Goal: Task Accomplishment & Management: Use online tool/utility

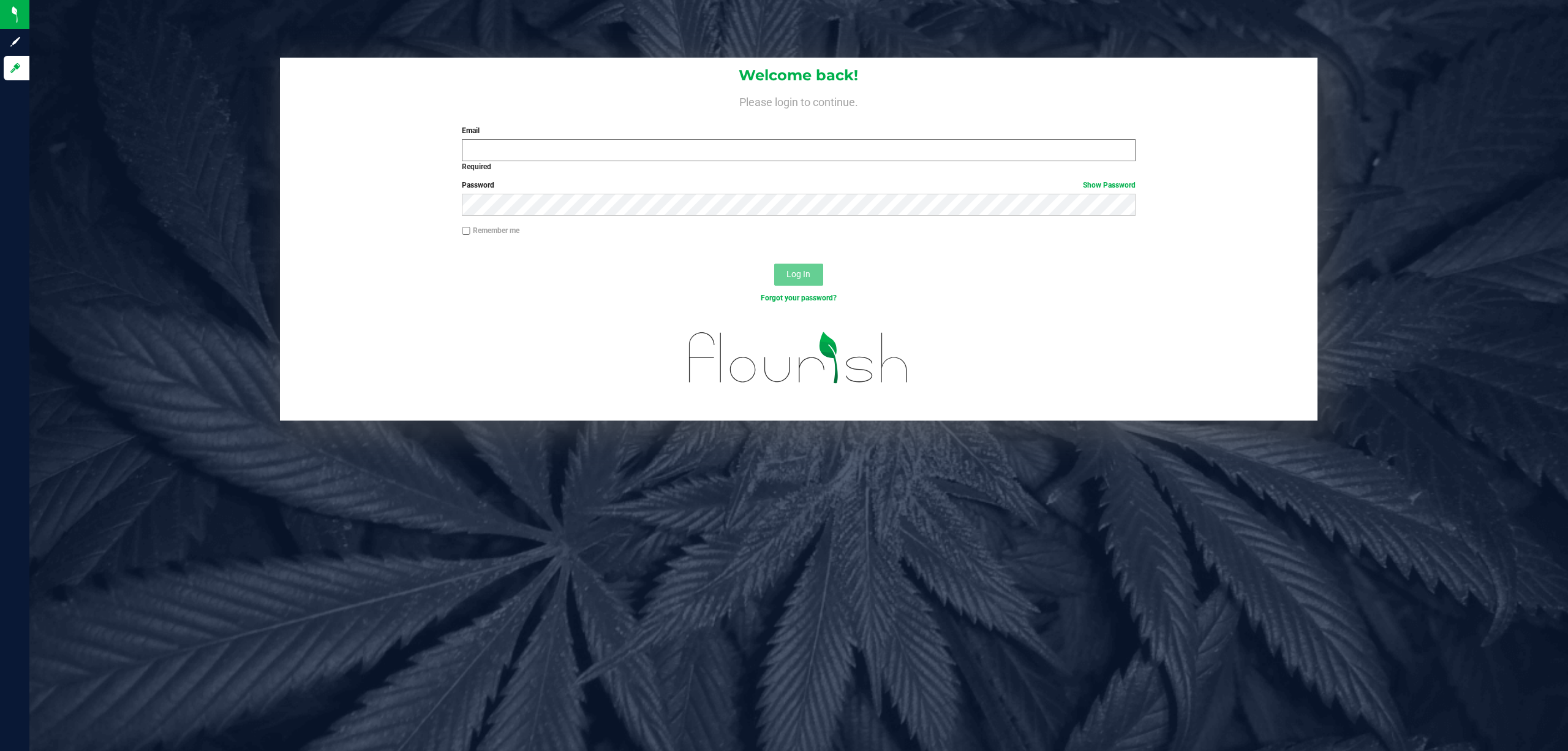
click at [517, 155] on input "Email" at bounding box center [798, 151] width 674 height 22
type input "[EMAIL_ADDRESS][DOMAIN_NAME]"
click at [774, 264] on button "Log In" at bounding box center [799, 275] width 49 height 22
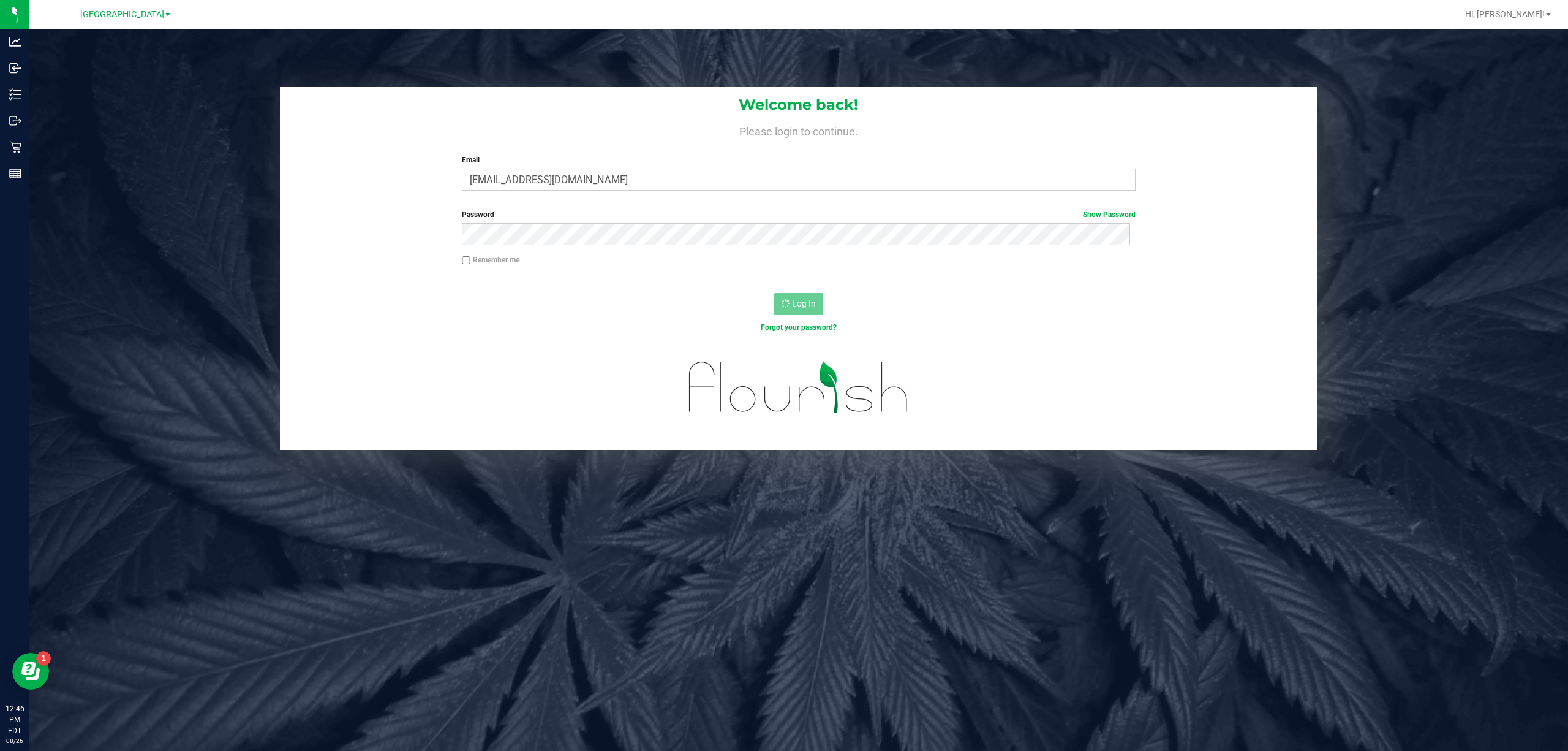
click at [37, 138] on div "Welcome back! Please login to continue. Email [EMAIL_ADDRESS][DOMAIN_NAME] Requ…" at bounding box center [798, 268] width 1557 height 363
click at [35, 145] on div "Welcome back! Please login to continue. Email [EMAIL_ADDRESS][DOMAIN_NAME] Requ…" at bounding box center [798, 268] width 1557 height 363
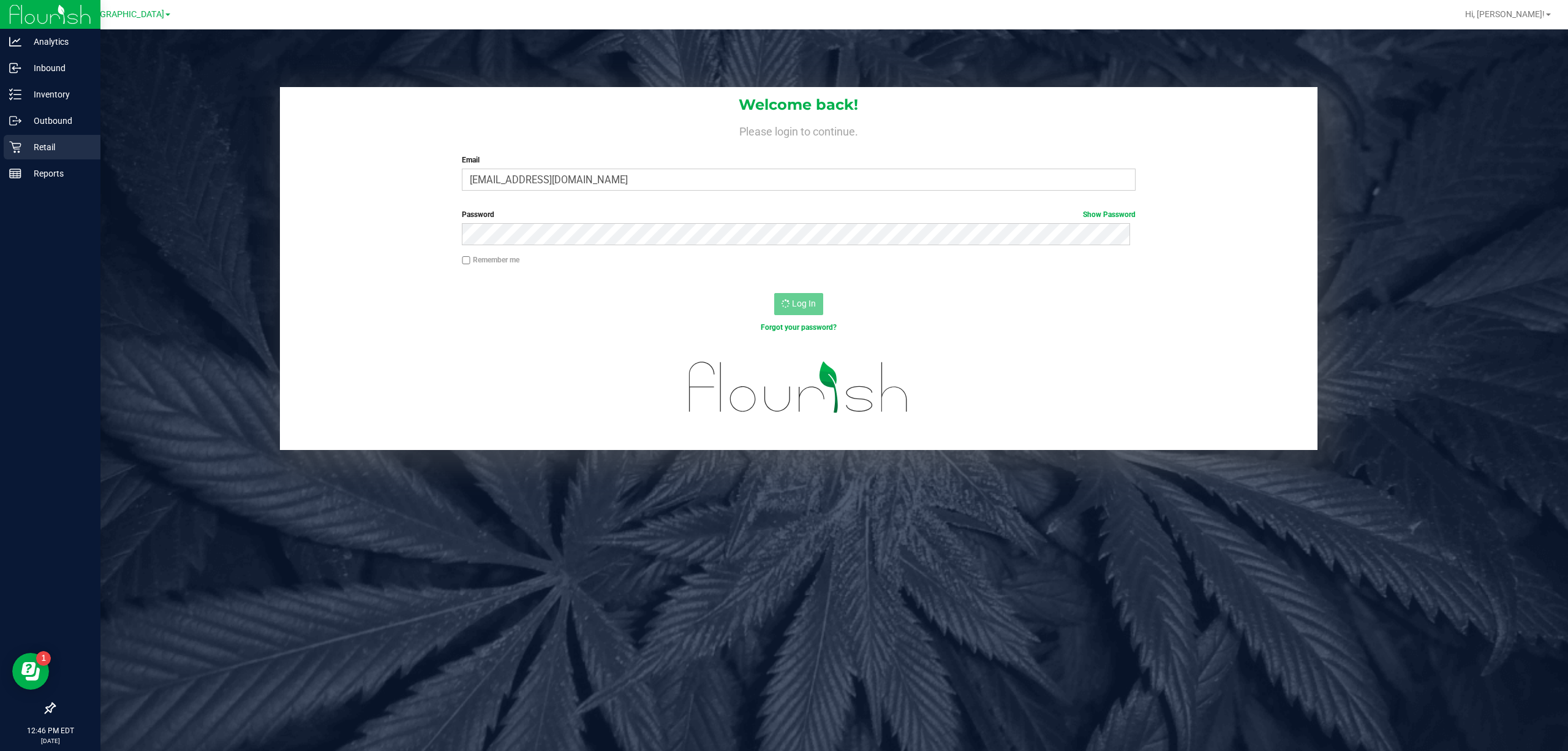
click at [16, 151] on icon at bounding box center [15, 147] width 12 height 12
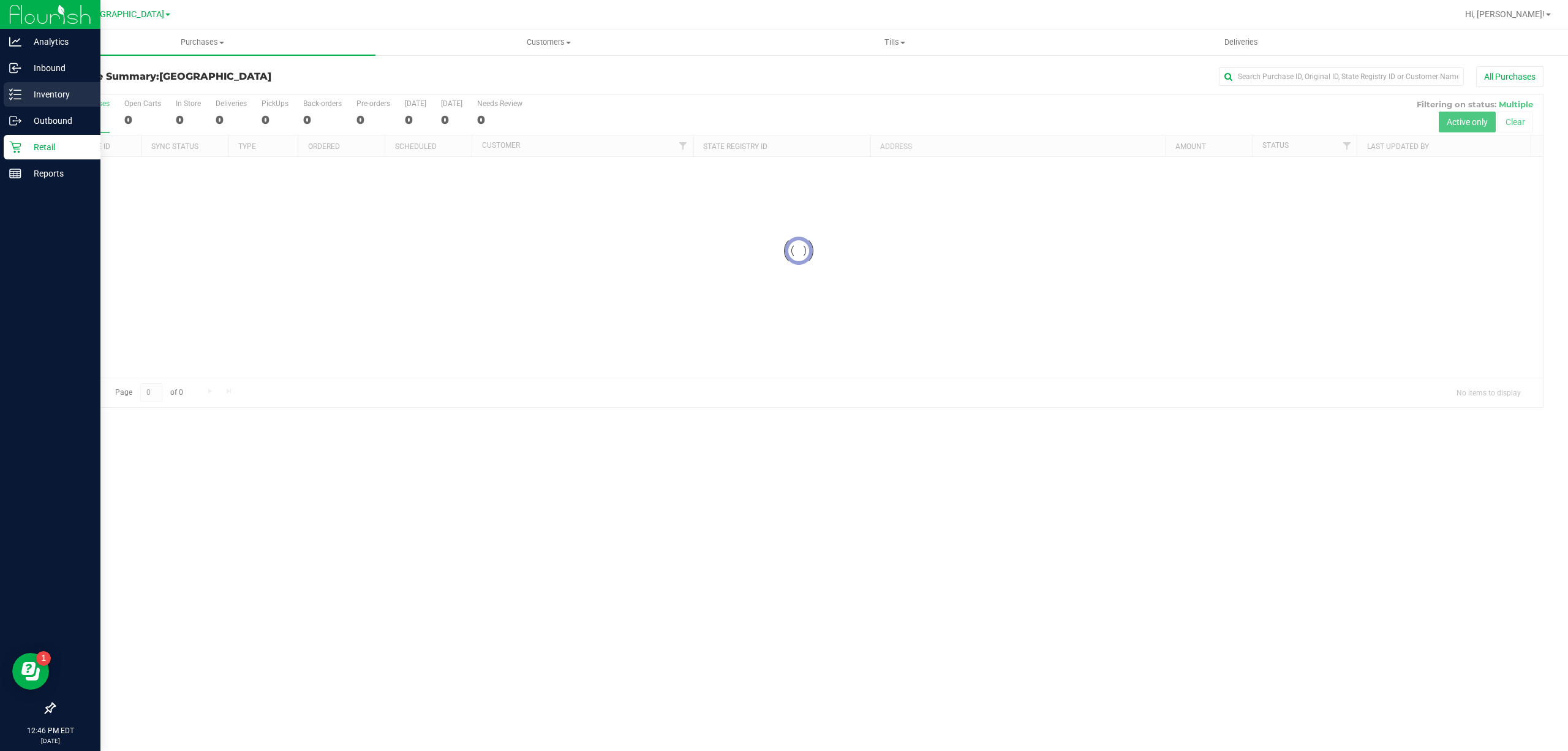
click at [57, 100] on p "Inventory" at bounding box center [58, 94] width 73 height 14
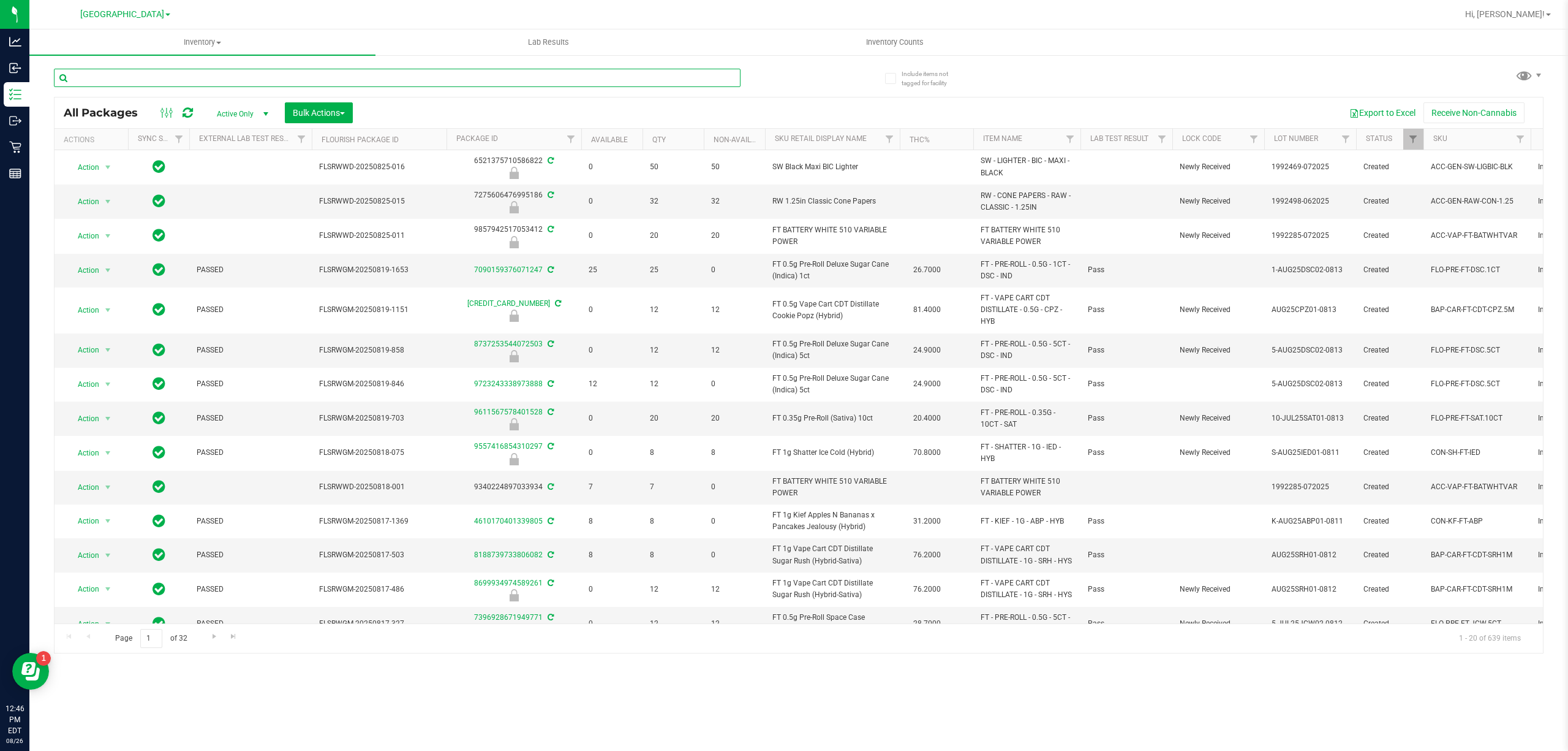
click at [314, 72] on input "text" at bounding box center [397, 77] width 687 height 18
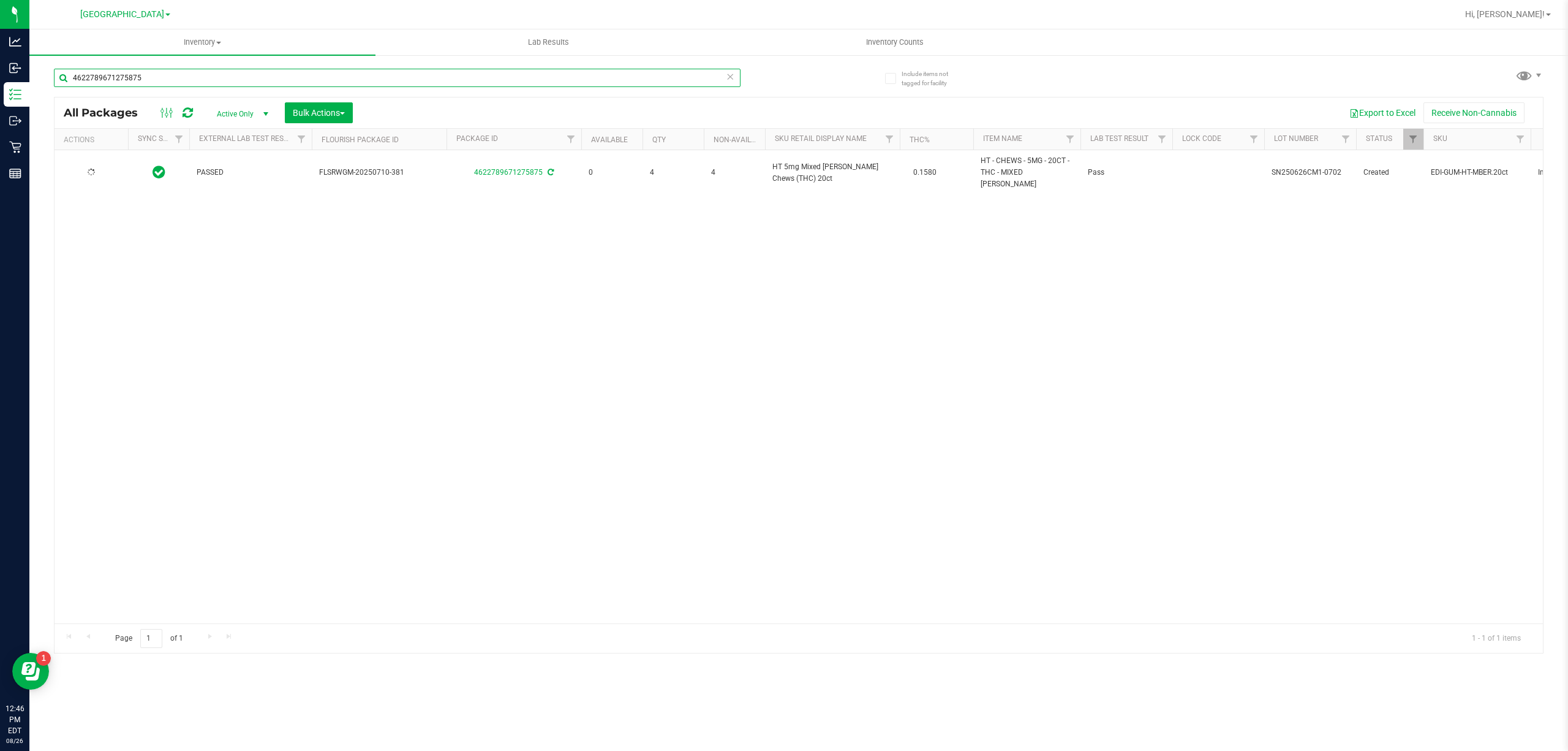
click at [368, 74] on input "4622789671275875" at bounding box center [397, 77] width 687 height 18
click at [366, 74] on input "4622789671275875" at bounding box center [397, 77] width 687 height 18
type input "7896432106309141"
click at [520, 75] on input "7896432106309141" at bounding box center [397, 77] width 687 height 18
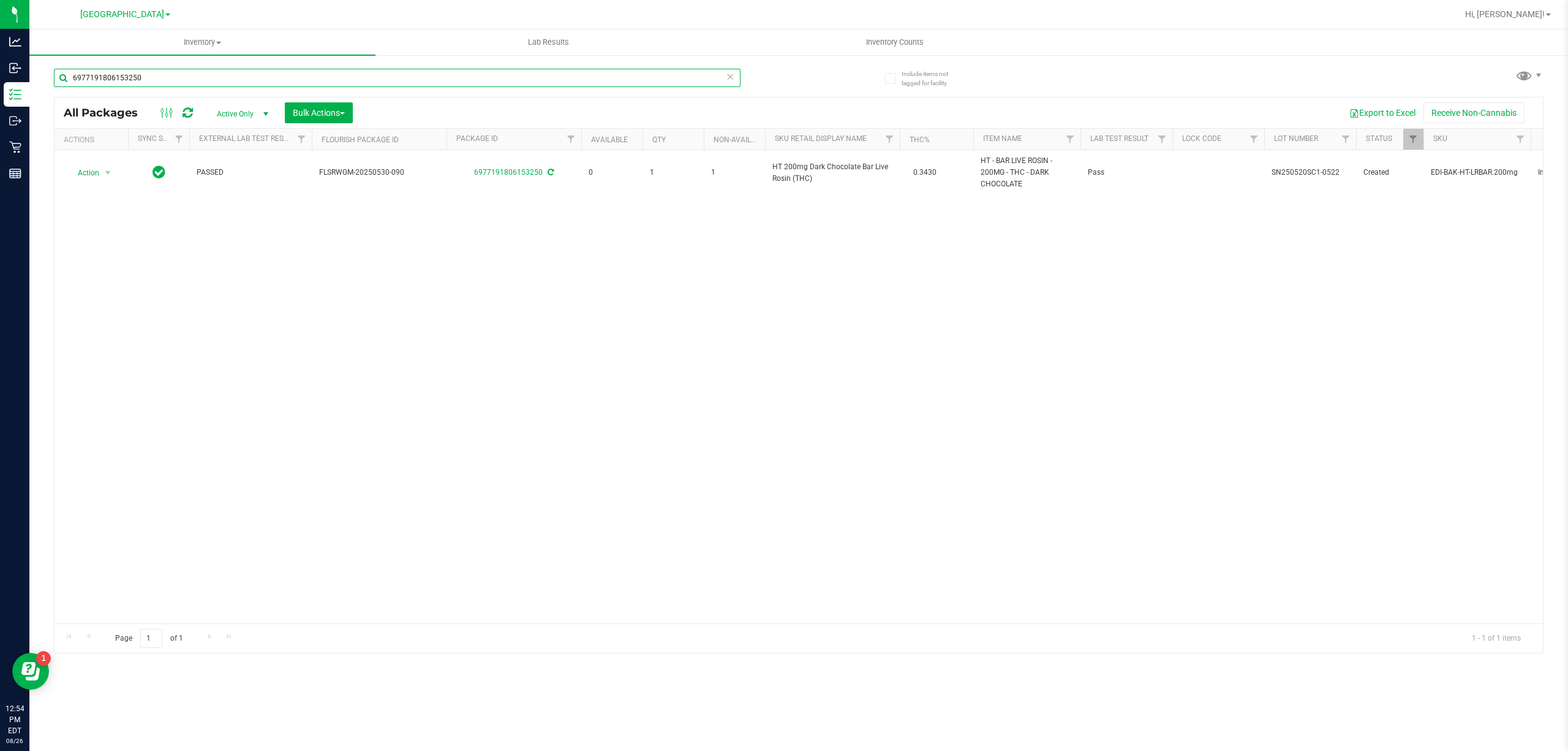
click at [173, 84] on input "6977191806153250" at bounding box center [397, 77] width 687 height 18
type input "4622789671275875"
